Goal: Task Accomplishment & Management: Complete application form

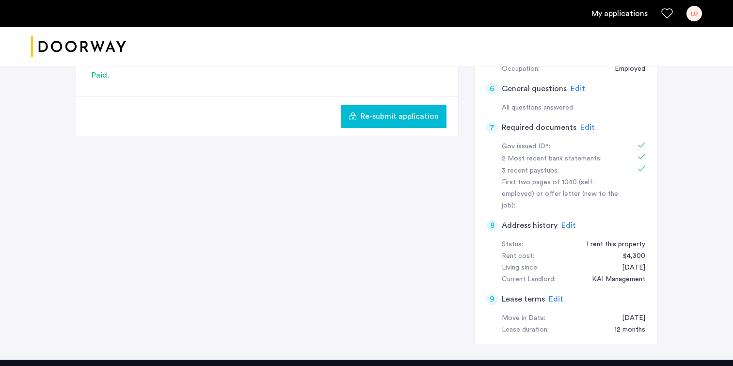
scroll to position [370, 0]
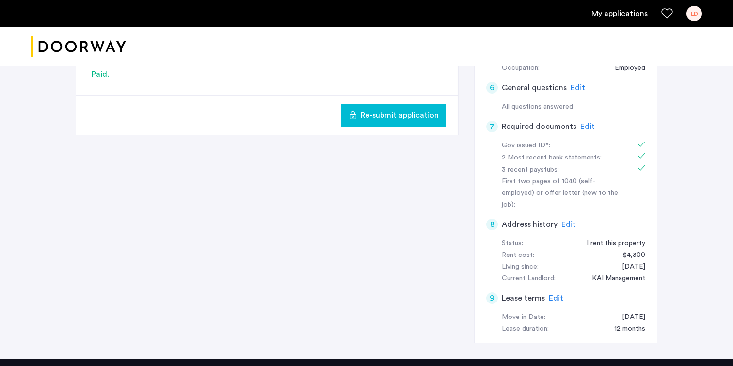
click at [585, 125] on span "Edit" at bounding box center [587, 127] width 15 height 8
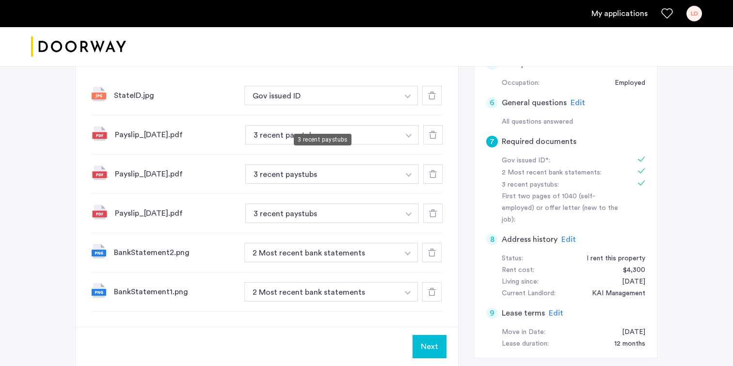
scroll to position [353, 0]
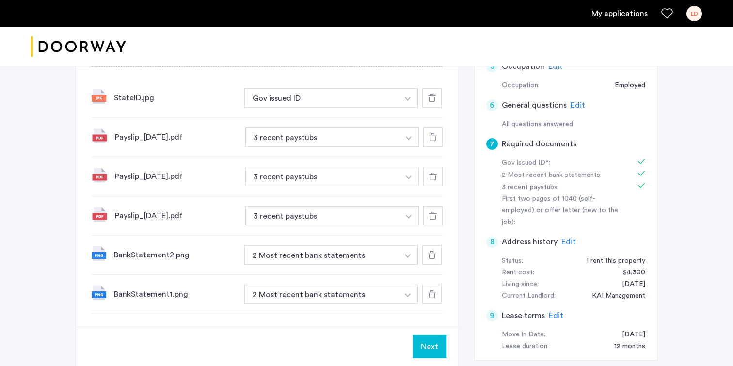
click at [430, 254] on icon at bounding box center [432, 255] width 8 height 8
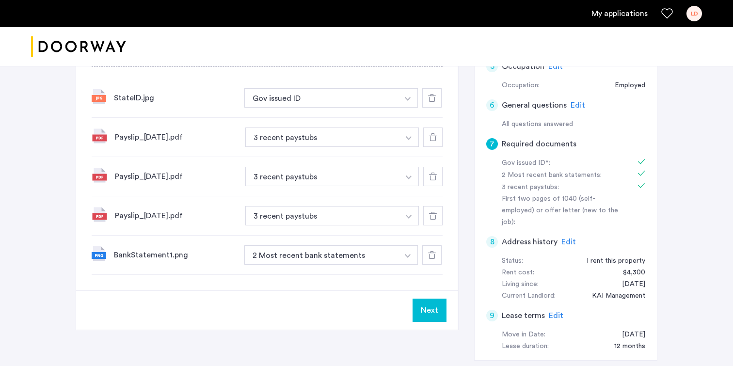
click at [430, 256] on icon at bounding box center [432, 255] width 8 height 8
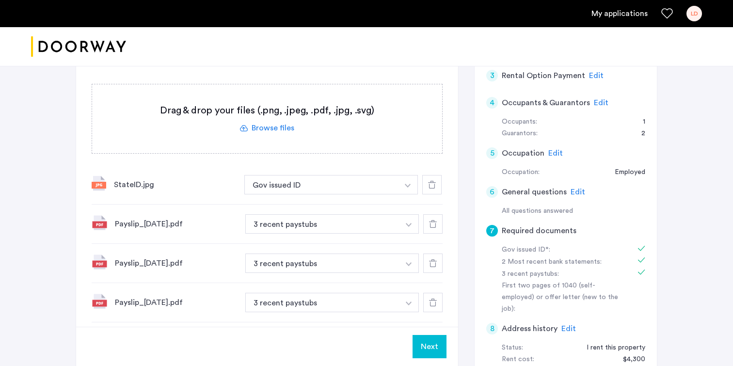
scroll to position [257, 0]
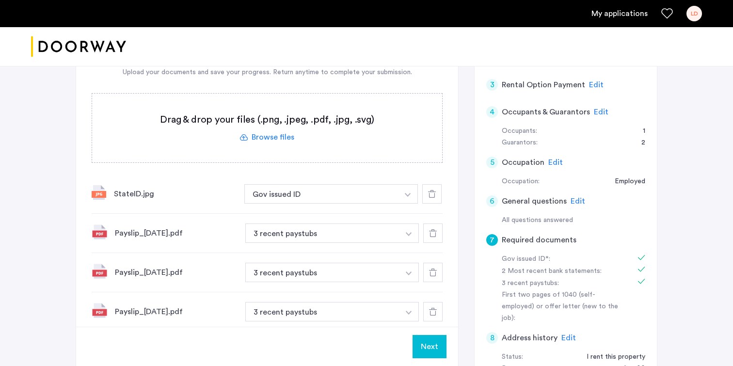
click at [456, 126] on div "7 Required documents Gov issued ID* 2 Most recent bank statements 3 recent pays…" at bounding box center [267, 155] width 382 height 384
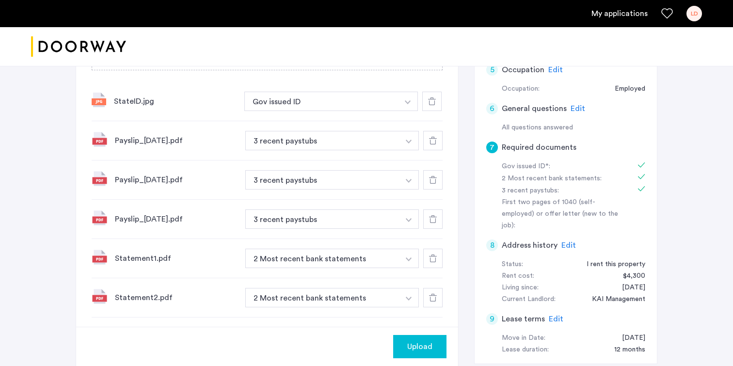
scroll to position [353, 0]
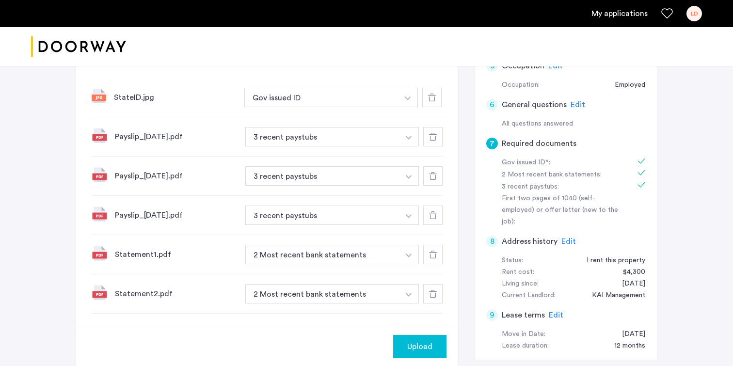
click at [401, 343] on div "Upload" at bounding box center [420, 347] width 38 height 12
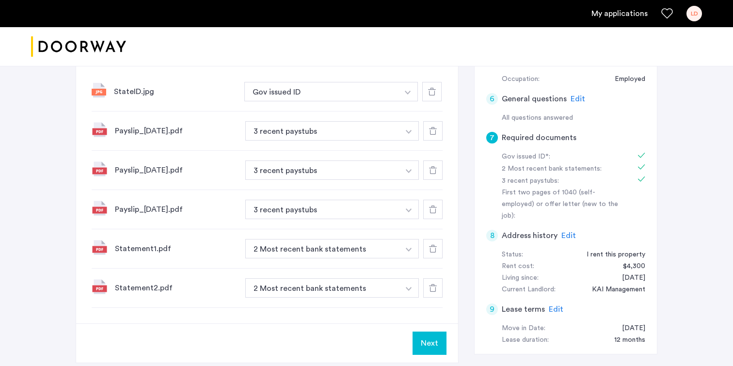
scroll to position [360, 0]
click at [435, 344] on button "Next" at bounding box center [429, 342] width 34 height 23
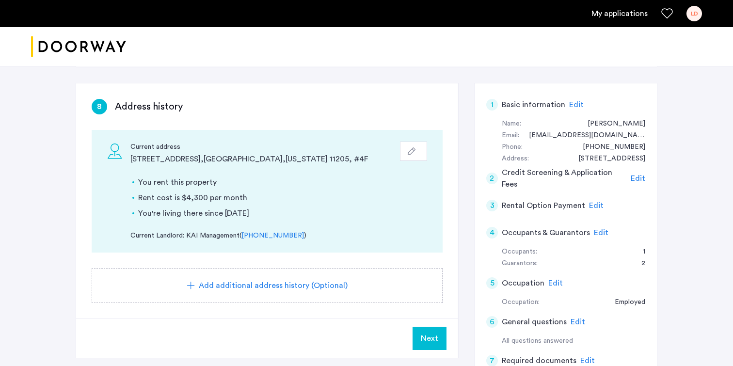
scroll to position [137, 0]
click at [435, 344] on button "Next" at bounding box center [429, 337] width 34 height 23
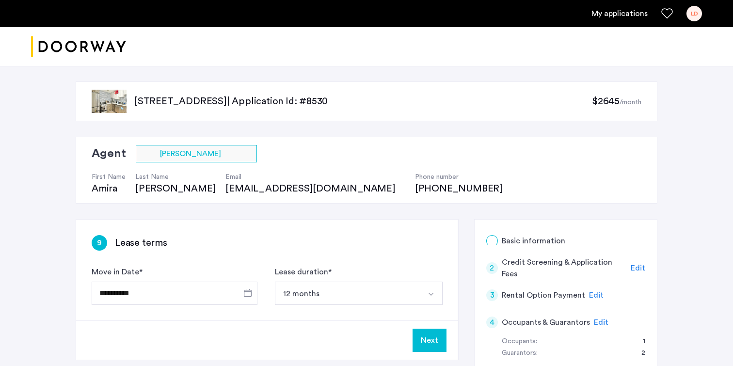
click at [435, 343] on button "Next" at bounding box center [429, 340] width 34 height 23
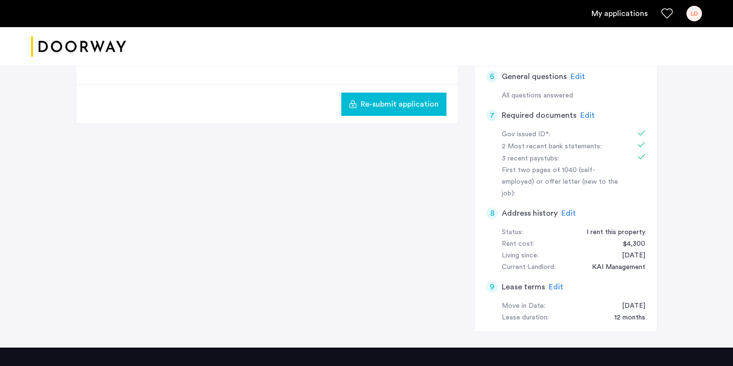
scroll to position [378, 0]
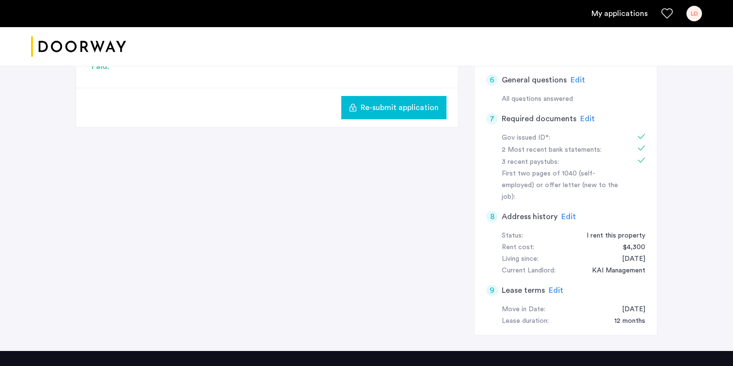
click at [404, 112] on span "Re-submit application" at bounding box center [399, 108] width 78 height 12
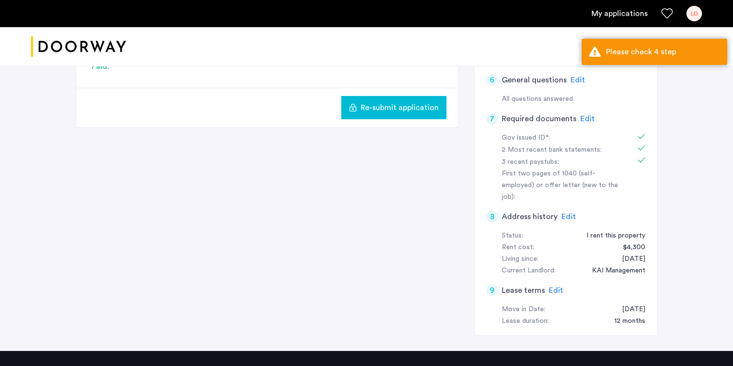
click at [385, 103] on span "Re-submit application" at bounding box center [399, 108] width 78 height 12
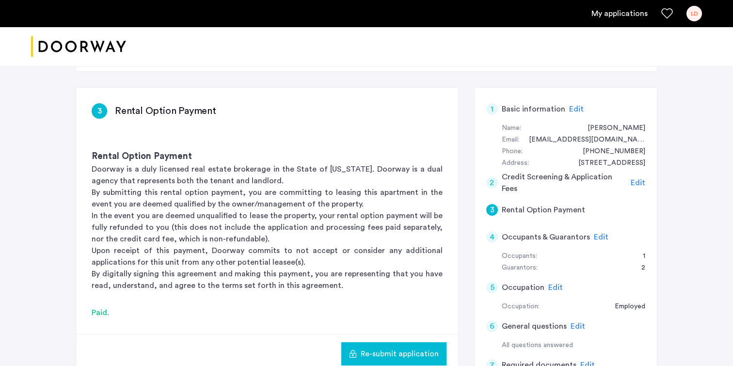
scroll to position [222, 0]
